Goal: Task Accomplishment & Management: Manage account settings

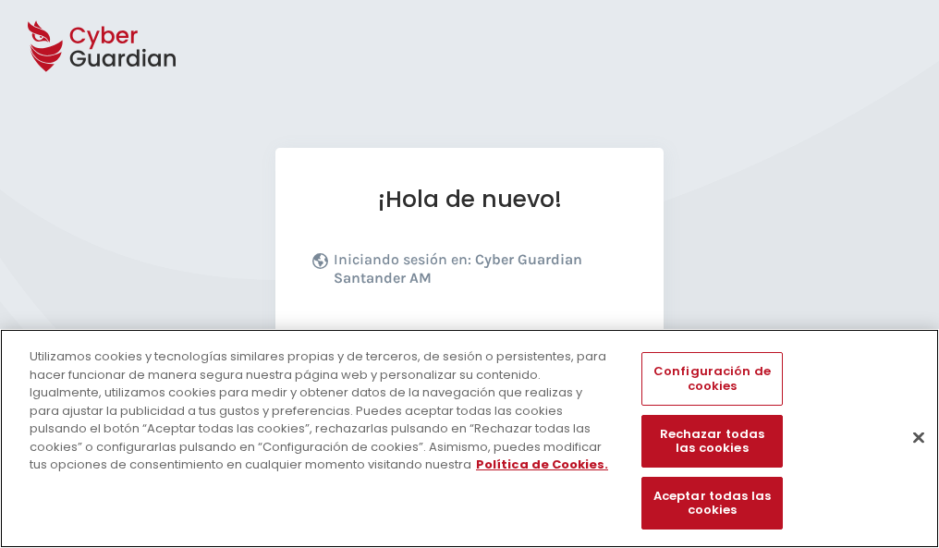
scroll to position [226, 0]
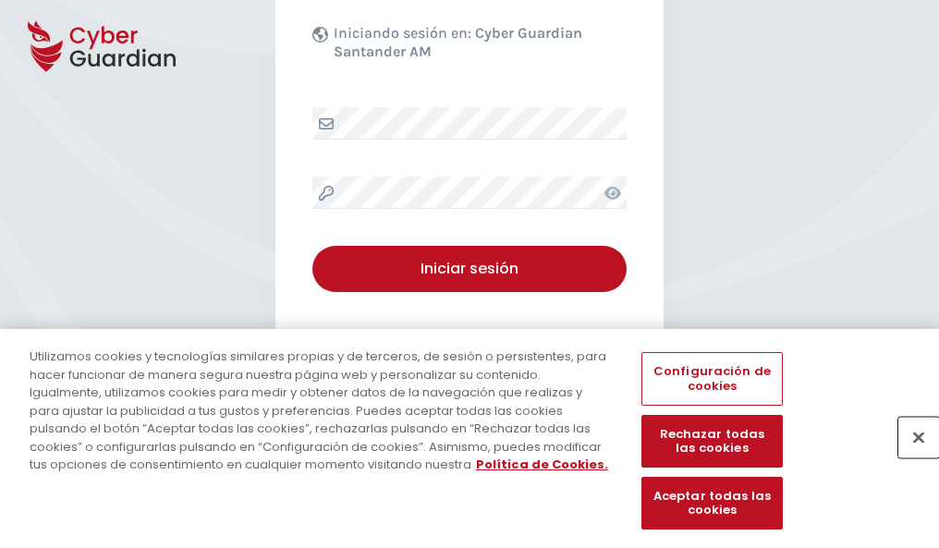
click at [909, 456] on button "Cerrar" at bounding box center [918, 437] width 41 height 41
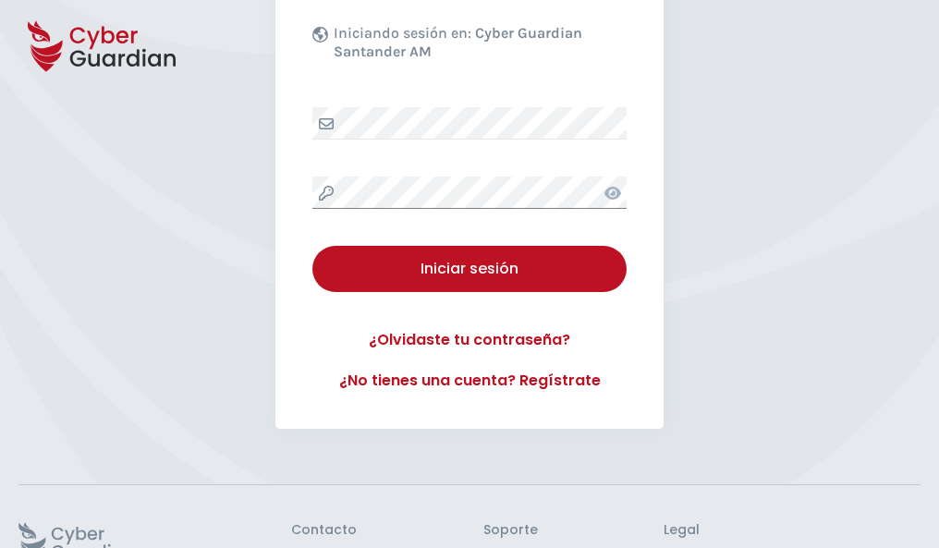
scroll to position [359, 0]
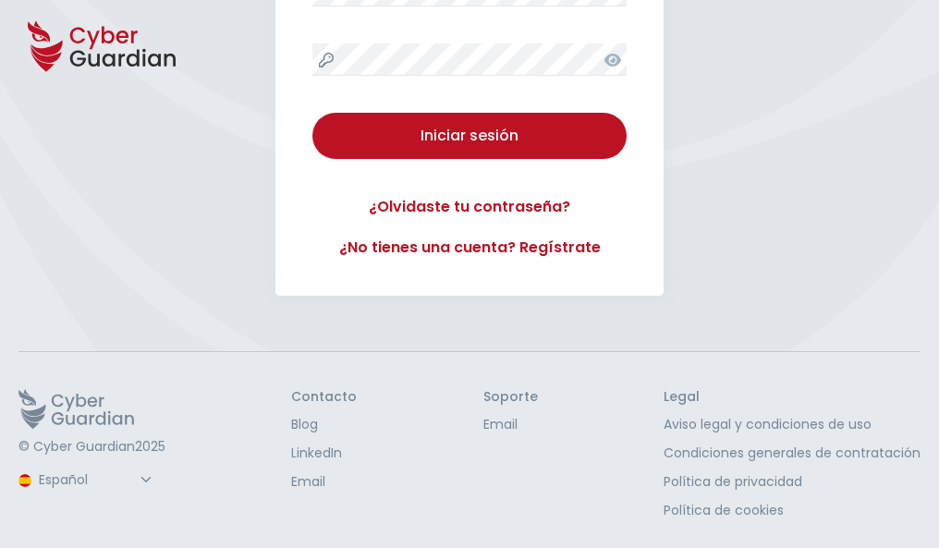
click at [312, 113] on button "Iniciar sesión" at bounding box center [469, 136] width 314 height 46
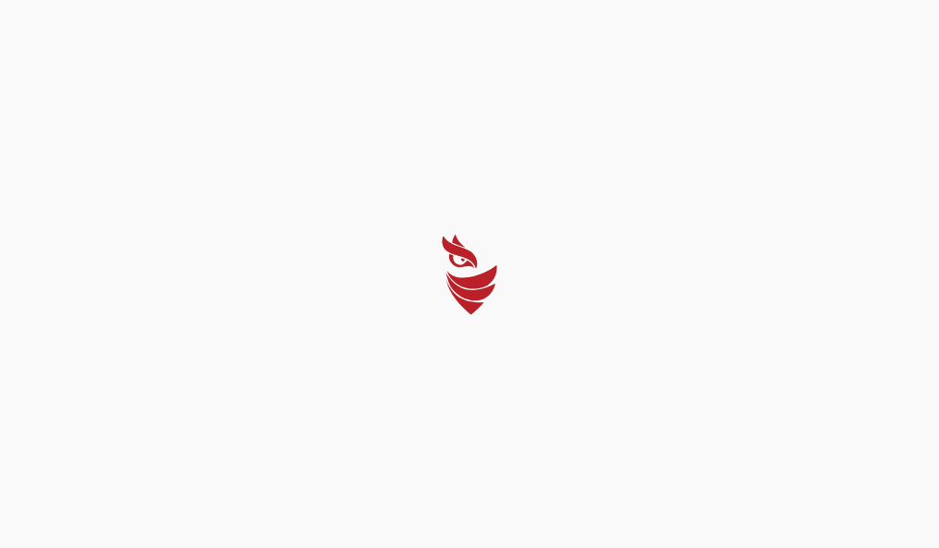
scroll to position [0, 0]
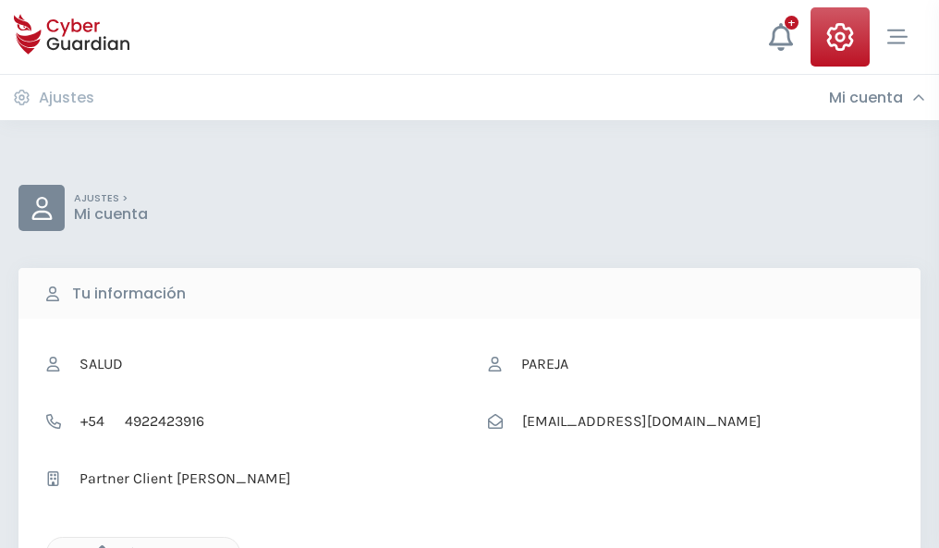
click at [97, 546] on icon "button" at bounding box center [98, 553] width 16 height 16
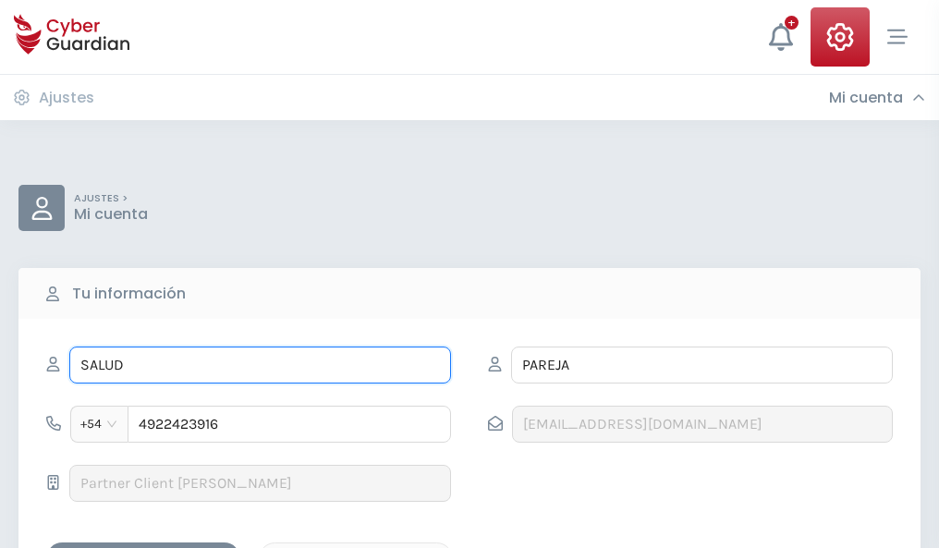
click at [260, 365] on input "SALUD" at bounding box center [260, 365] width 382 height 37
type input "S"
type input "Fabio"
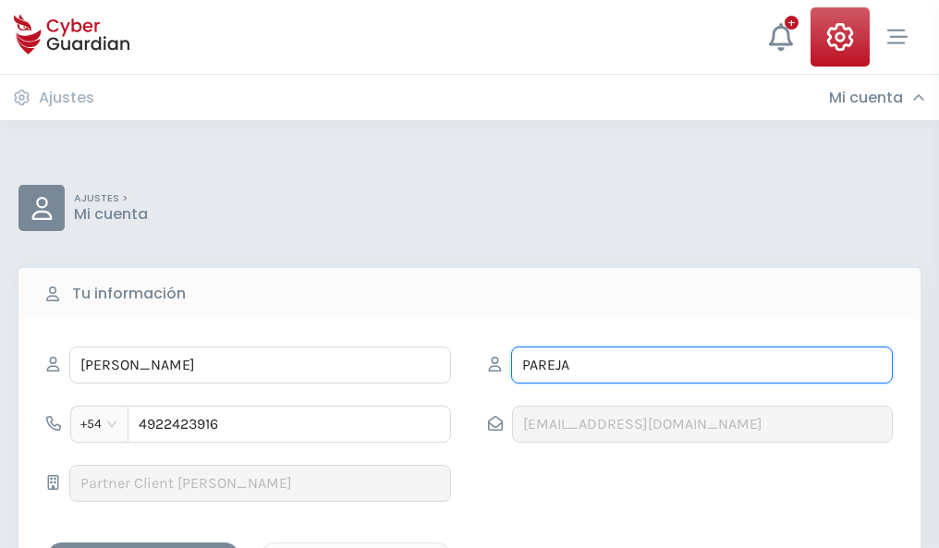
click at [701, 365] on input "PAREJA" at bounding box center [702, 365] width 382 height 37
type input "P"
type input "Dalmau"
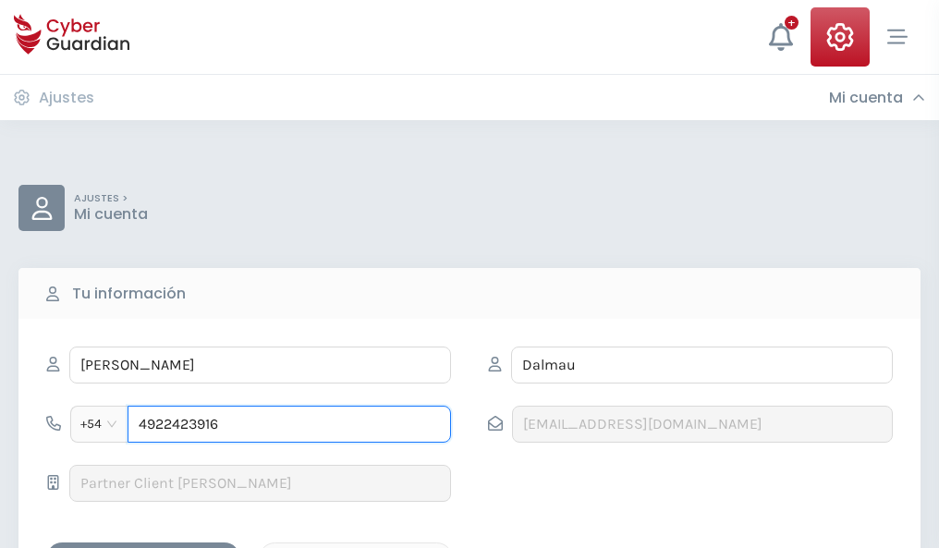
click at [289, 424] on input "4922423916" at bounding box center [289, 424] width 323 height 37
type input "4"
type input "4925852120"
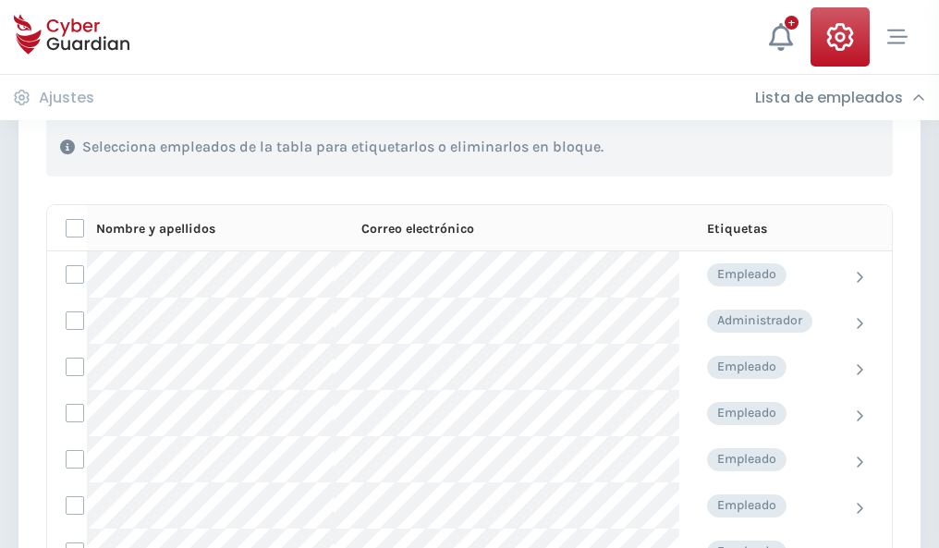
scroll to position [791, 0]
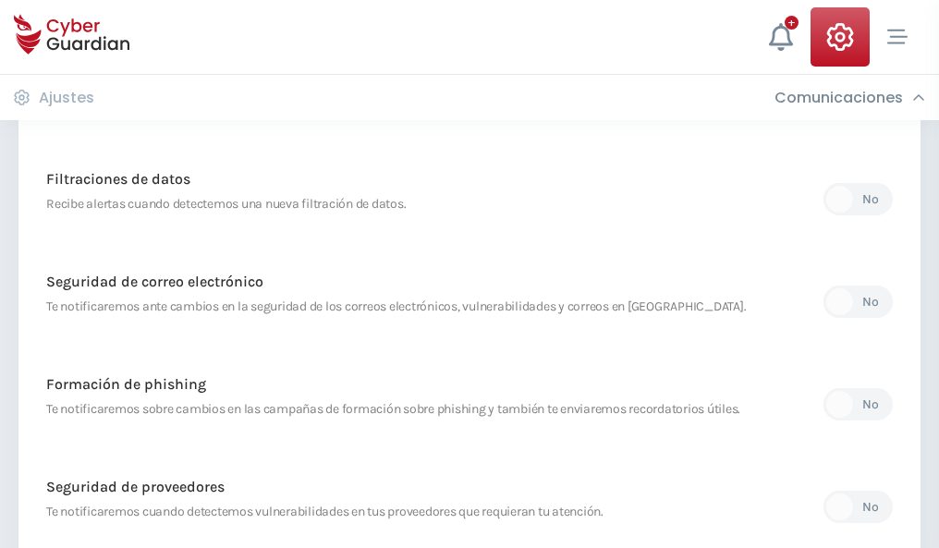
scroll to position [973, 0]
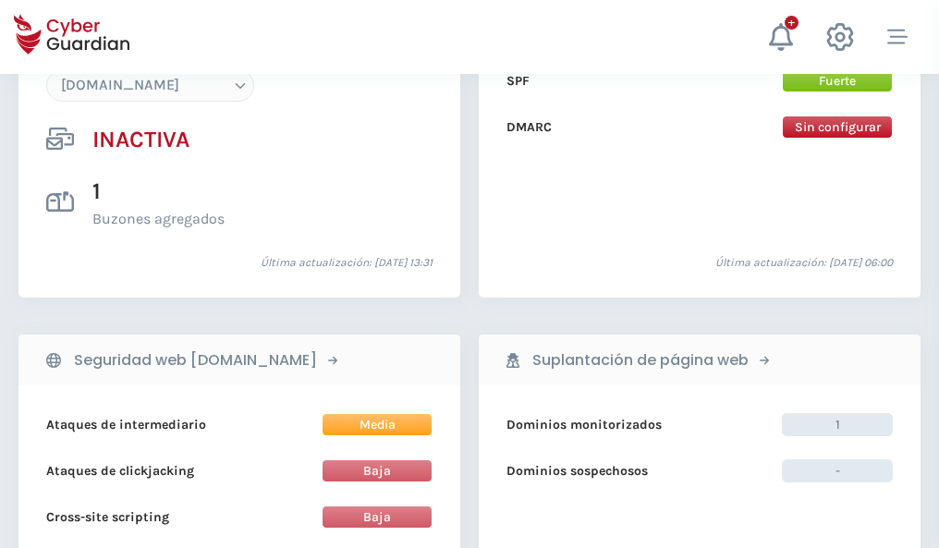
scroll to position [1739, 0]
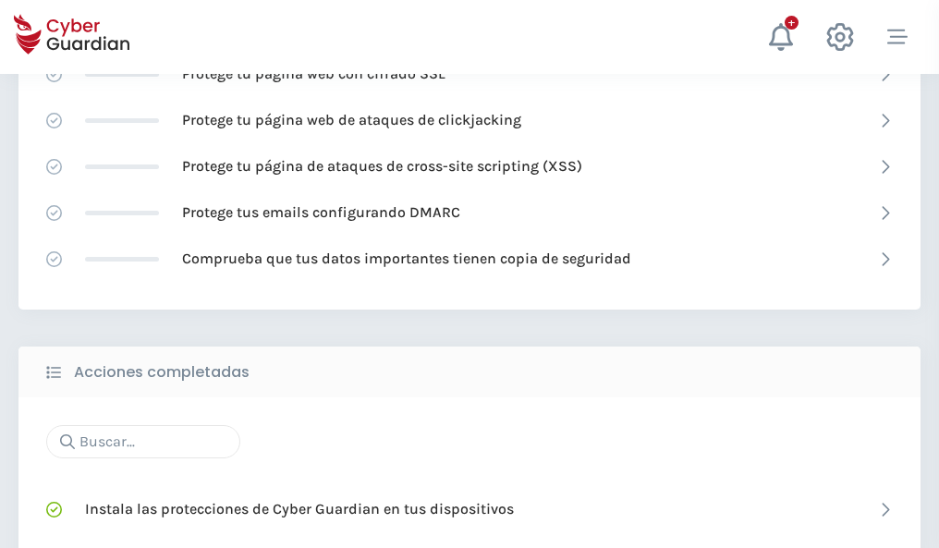
scroll to position [1231, 0]
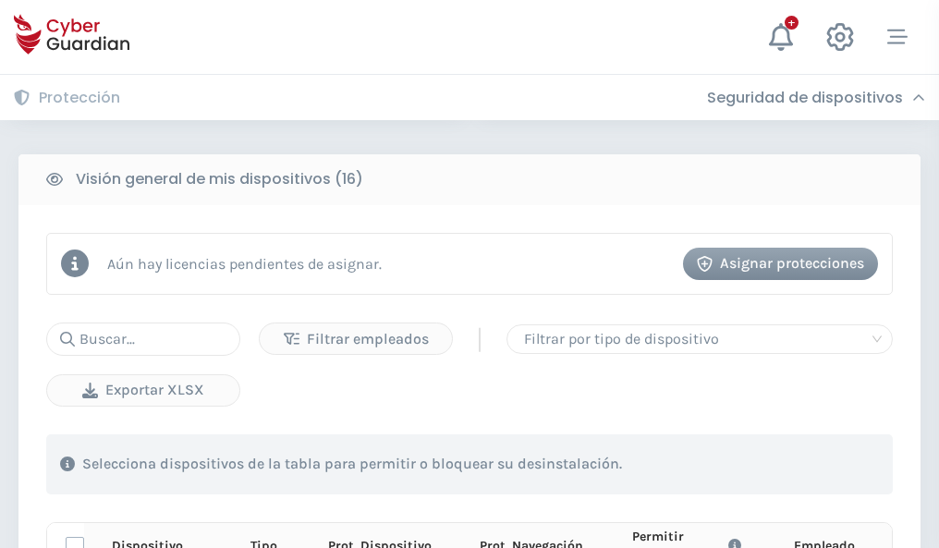
scroll to position [1633, 0]
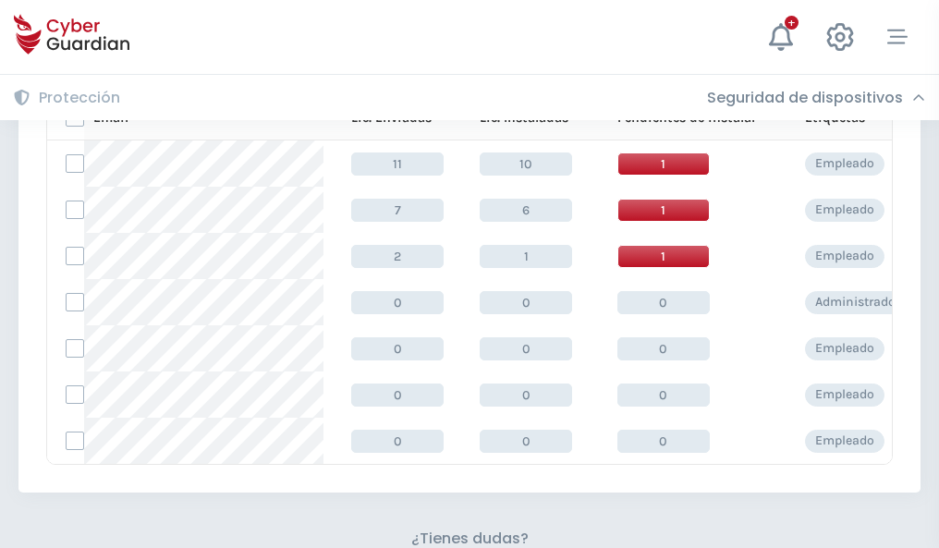
scroll to position [811, 0]
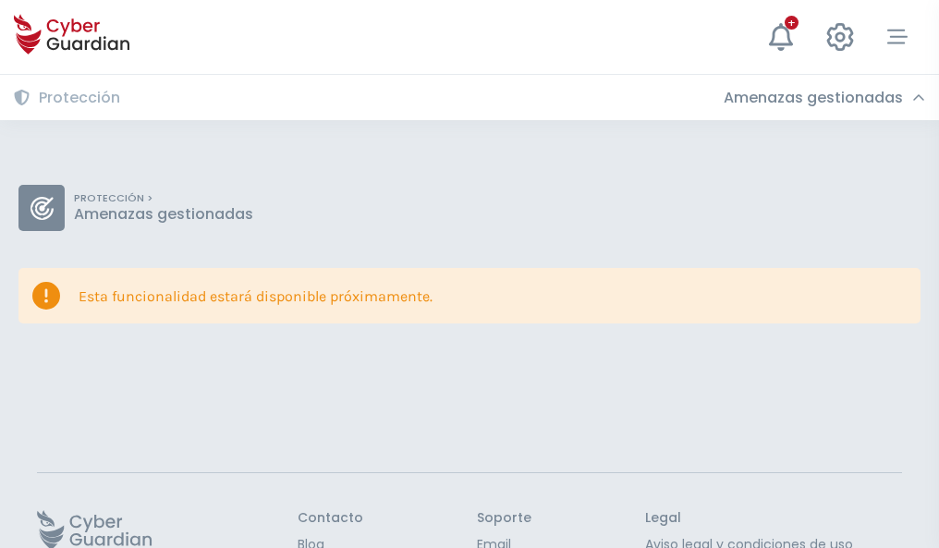
scroll to position [120, 0]
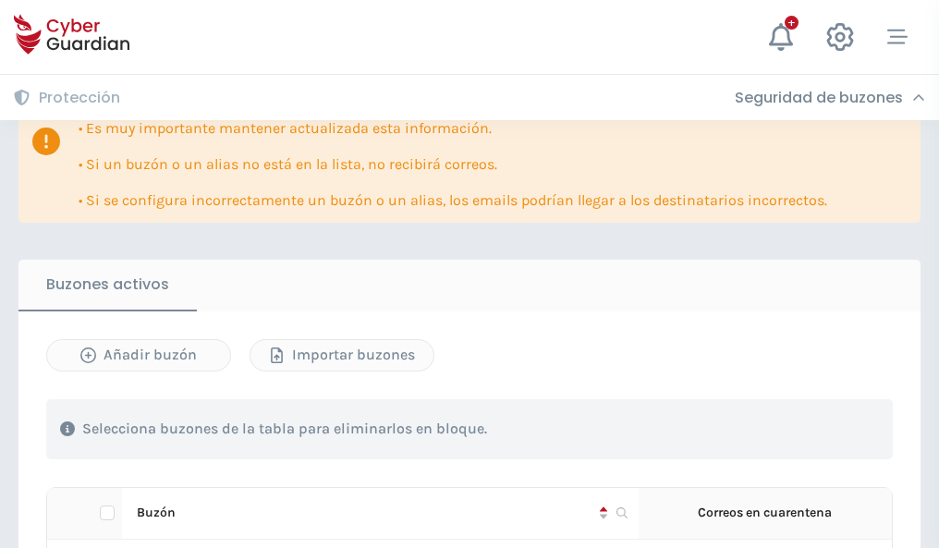
scroll to position [1086, 0]
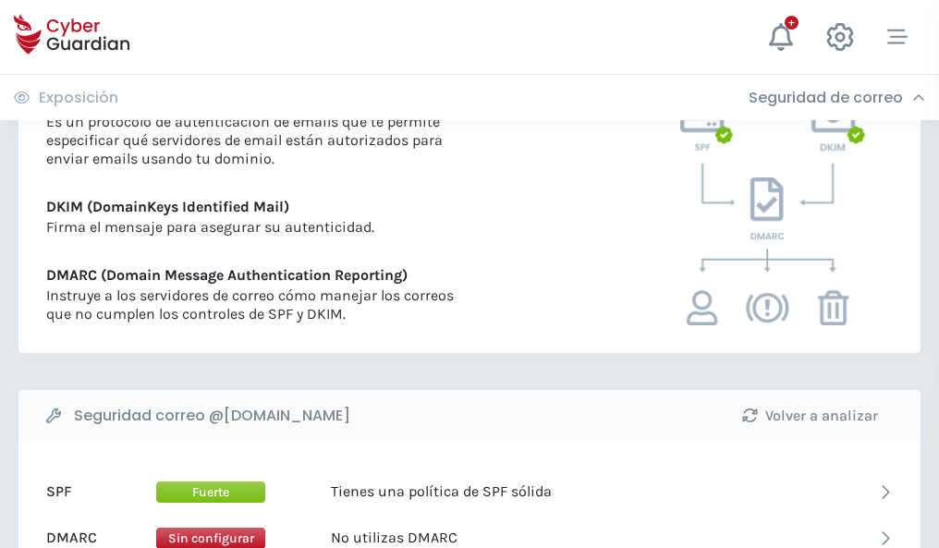
scroll to position [997, 0]
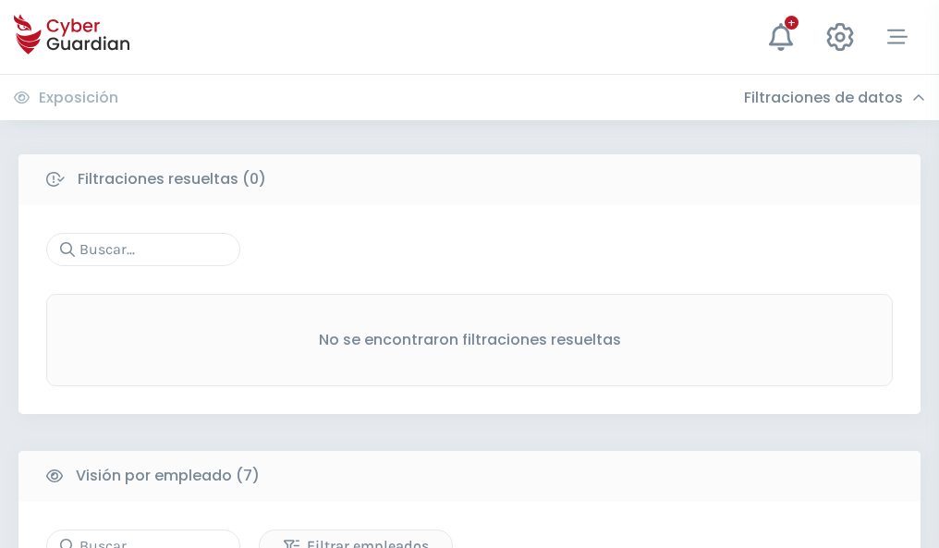
scroll to position [1528, 0]
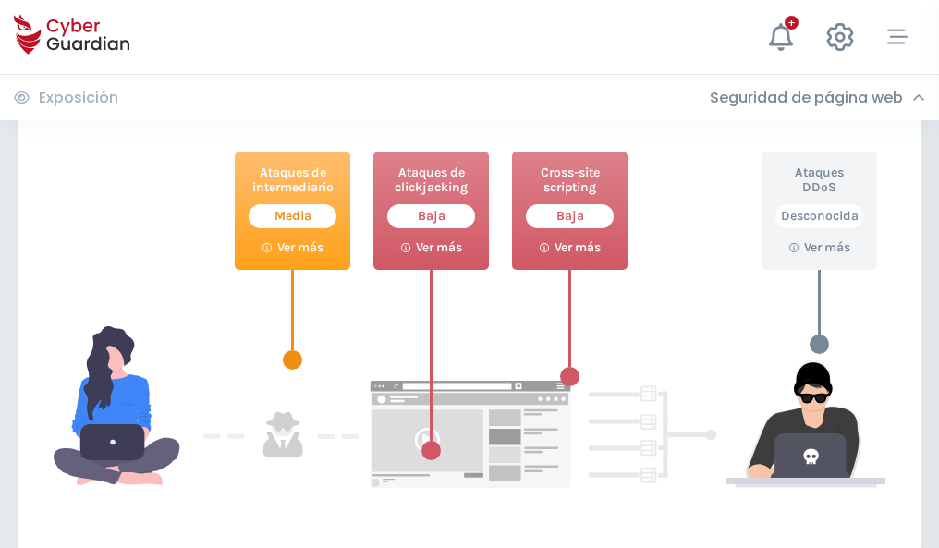
scroll to position [1006, 0]
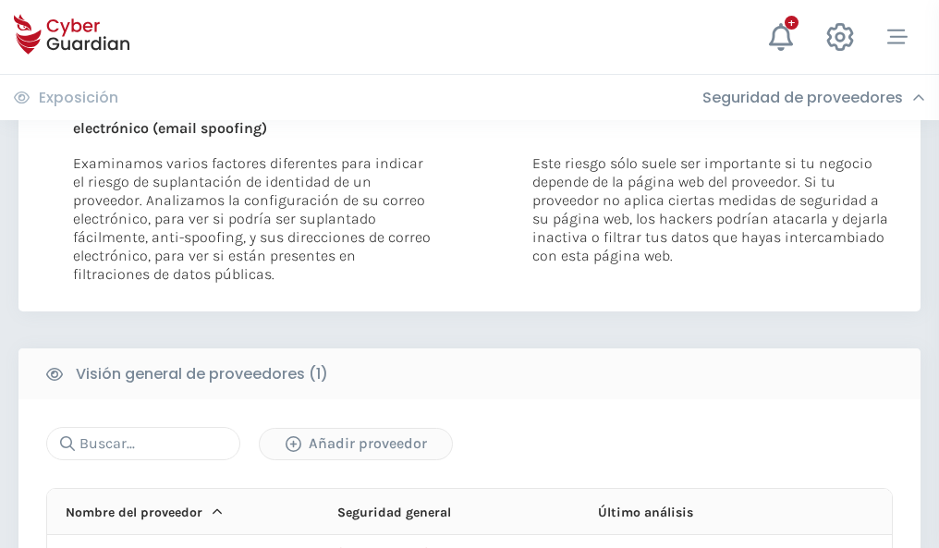
scroll to position [960, 0]
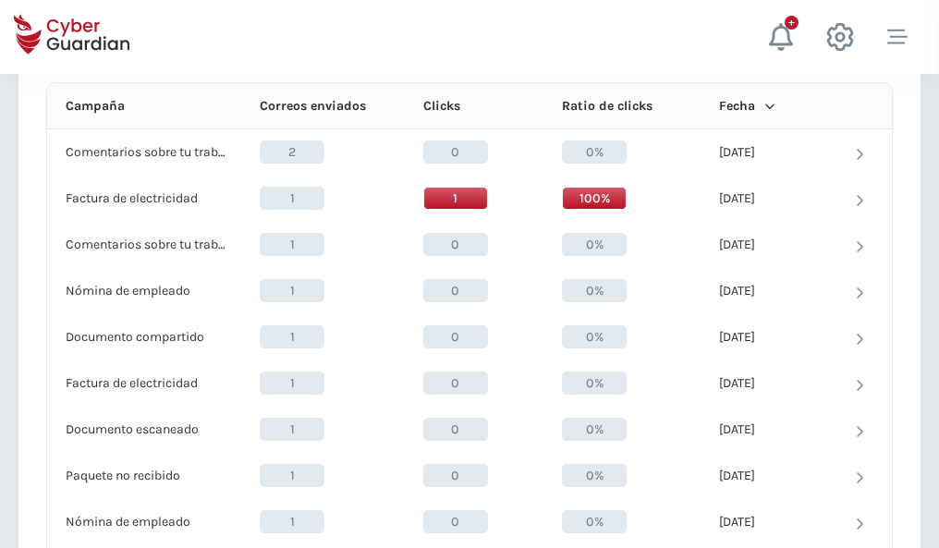
scroll to position [1657, 0]
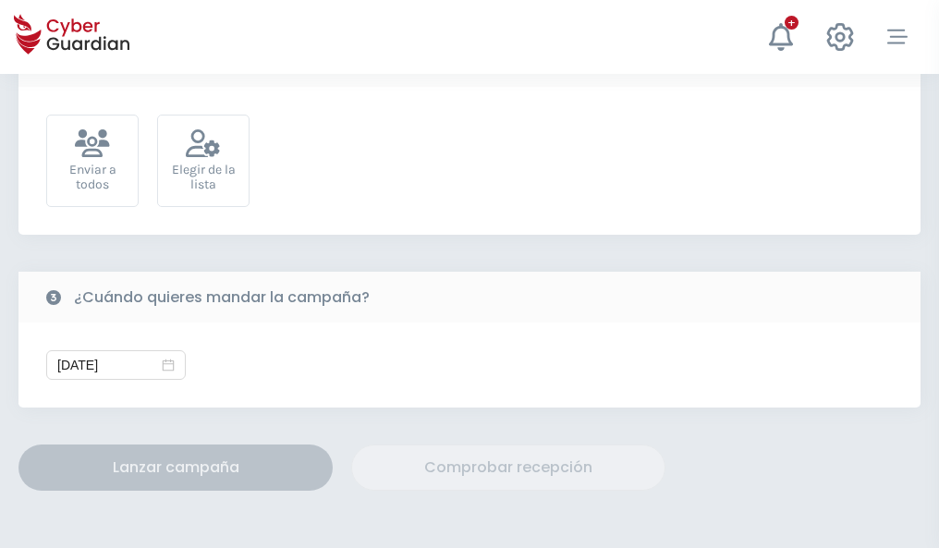
scroll to position [676, 0]
